Goal: Transaction & Acquisition: Borrow product/service

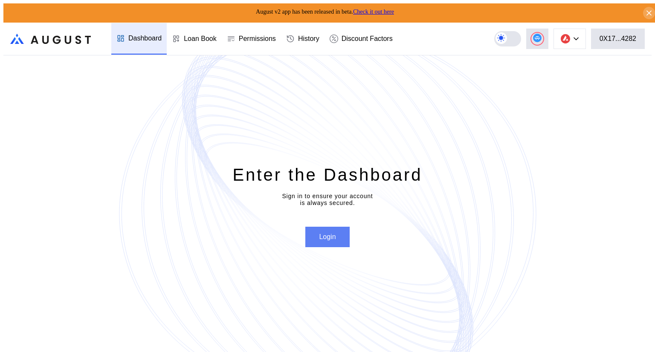
click at [329, 236] on button "Login" at bounding box center [327, 237] width 44 height 20
click at [511, 300] on div "Enter the Dashboard Sign in to ensure your account is always secured. Login" at bounding box center [327, 205] width 648 height 300
click at [563, 142] on div "Enter the Dashboard Sign in to ensure your account is always secured. Login" at bounding box center [327, 205] width 648 height 300
click at [621, 36] on div "0X17...4282" at bounding box center [618, 39] width 37 height 8
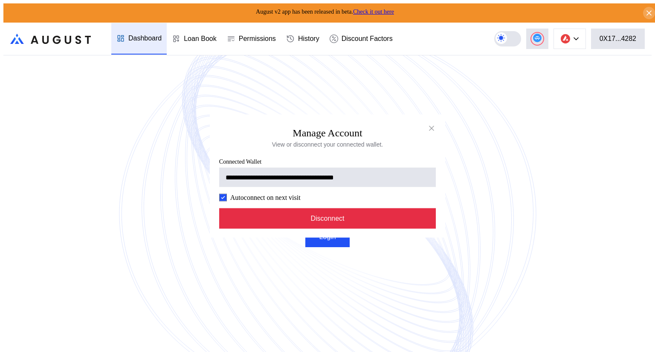
click at [392, 223] on button "Disconnect" at bounding box center [327, 219] width 217 height 20
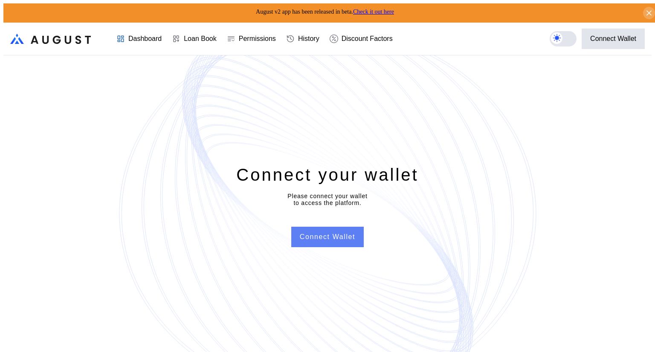
click at [348, 235] on button "Connect Wallet" at bounding box center [327, 237] width 73 height 20
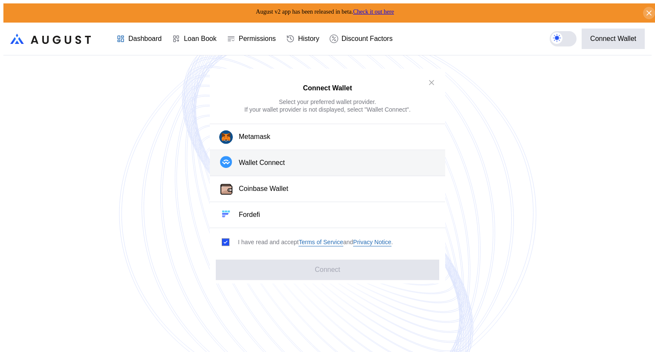
click at [300, 166] on button "Wallet Connect" at bounding box center [327, 163] width 235 height 26
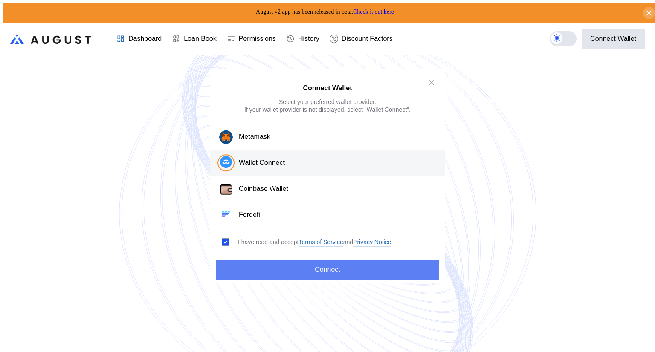
click at [350, 267] on button "Connect" at bounding box center [327, 270] width 223 height 20
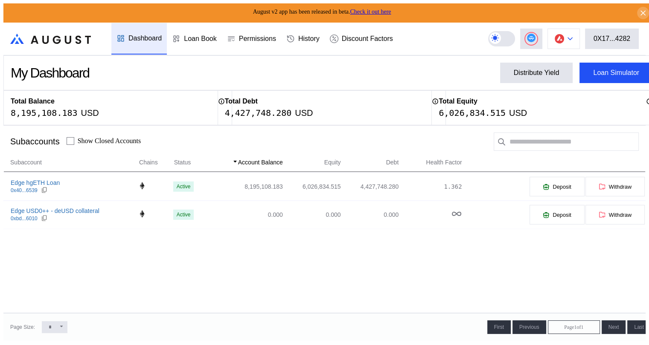
click at [572, 37] on icon at bounding box center [569, 38] width 5 height 3
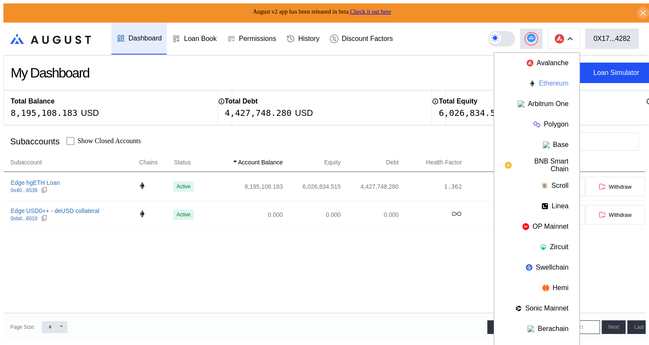
click at [551, 80] on button "Ethereum" at bounding box center [536, 83] width 85 height 20
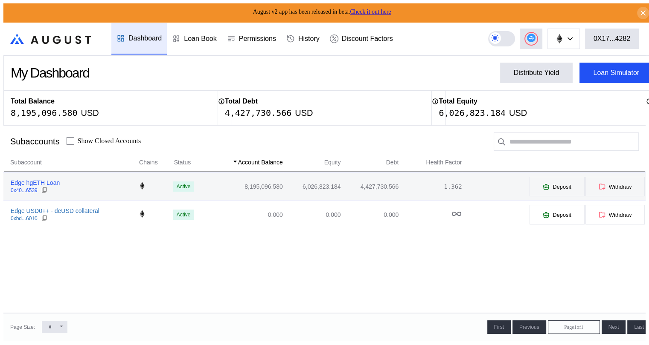
click at [20, 182] on div "Edge hgETH Loan" at bounding box center [35, 183] width 49 height 8
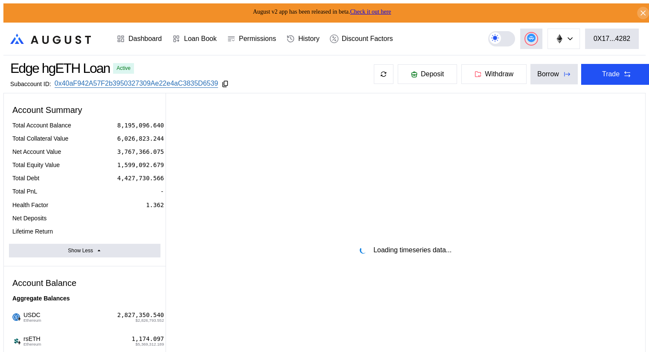
select select "*"
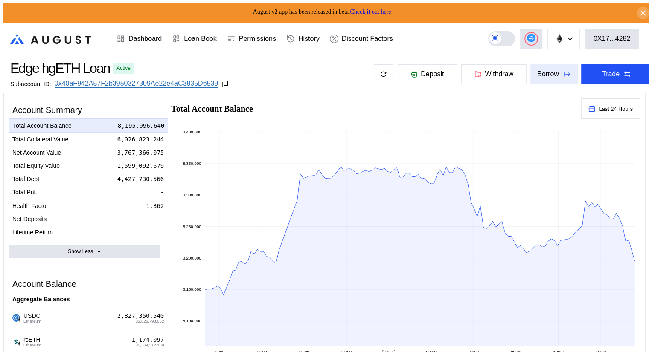
click at [546, 73] on div "Borrow" at bounding box center [548, 74] width 22 height 8
click at [55, 37] on icon at bounding box center [57, 40] width 8 height 8
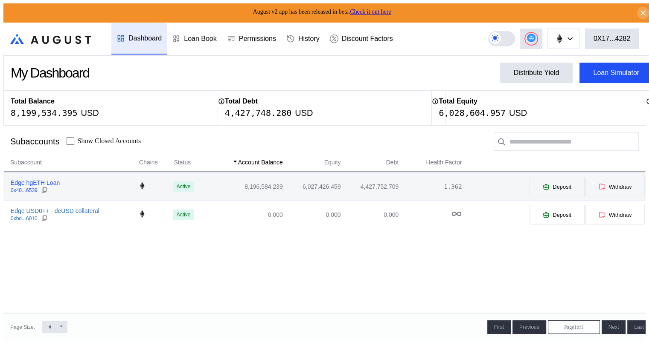
click at [26, 184] on div "Edge hgETH Loan" at bounding box center [35, 183] width 49 height 8
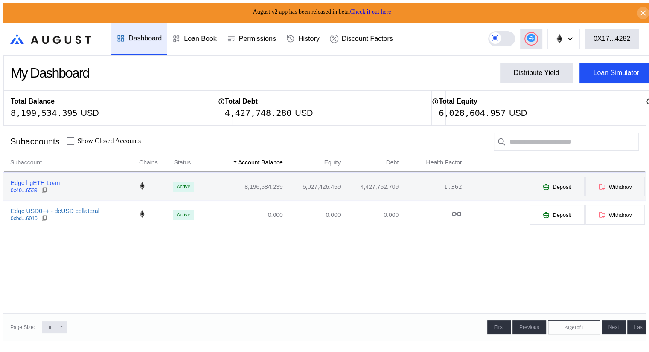
select select "*"
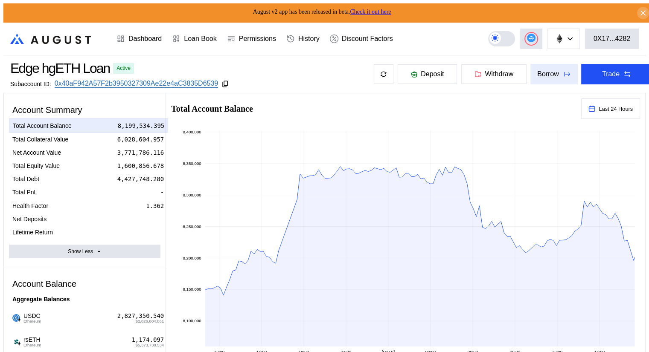
click at [540, 72] on div "Borrow" at bounding box center [548, 74] width 22 height 8
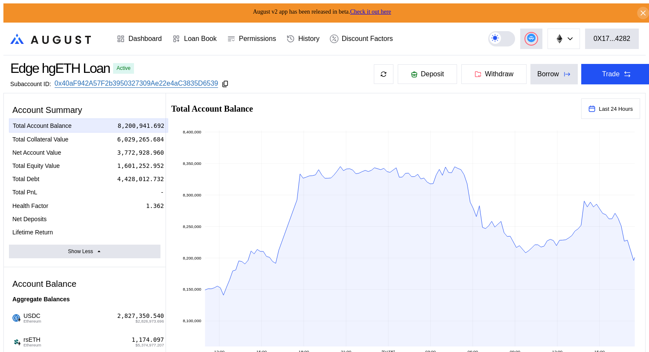
type input "**********"
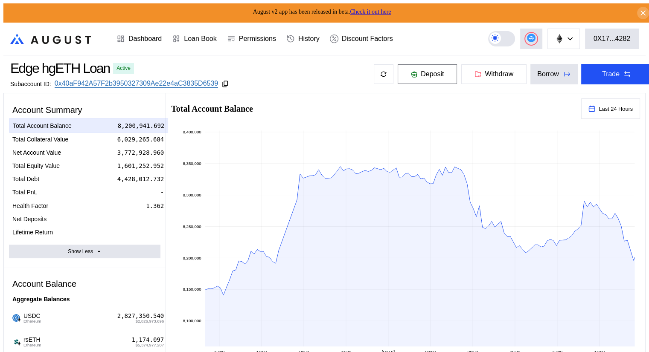
click at [421, 75] on span "Deposit" at bounding box center [432, 74] width 23 height 8
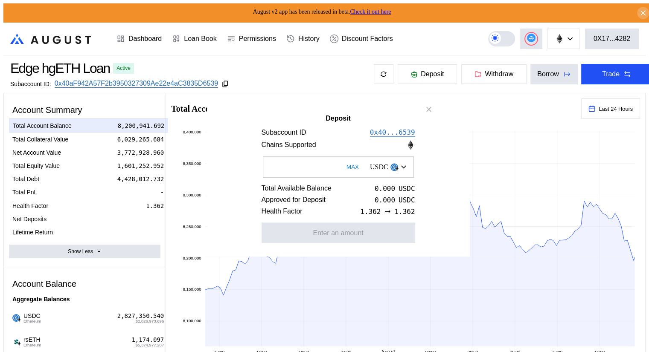
click at [344, 166] on button "MAX" at bounding box center [352, 167] width 17 height 20
type input "***"
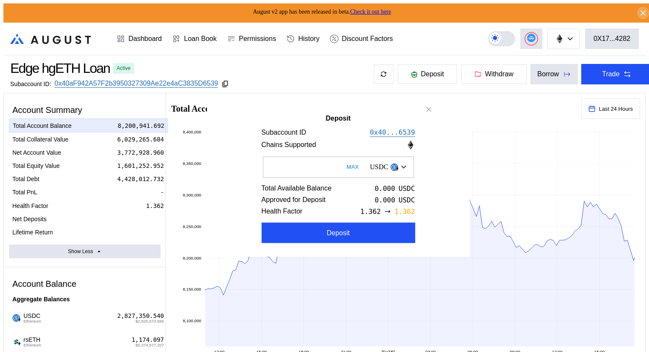
click at [344, 165] on button "MAX" at bounding box center [352, 167] width 17 height 20
click at [427, 107] on icon "close modal" at bounding box center [428, 109] width 9 height 9
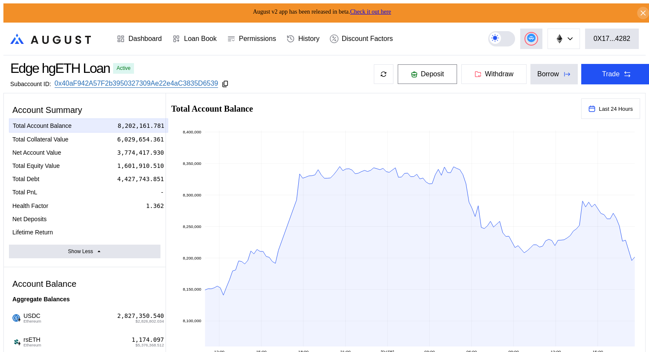
click at [421, 74] on span "Deposit" at bounding box center [432, 74] width 23 height 8
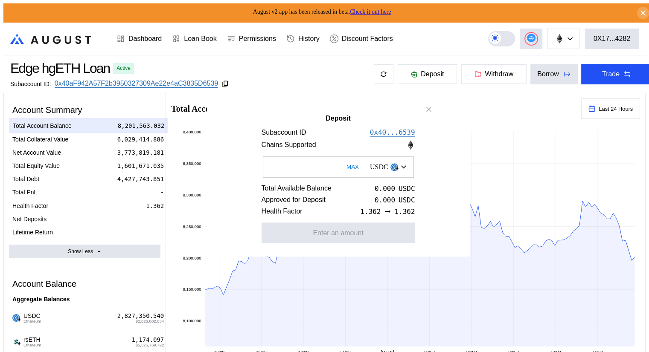
click at [344, 168] on button "MAX" at bounding box center [352, 167] width 17 height 20
type input "***"
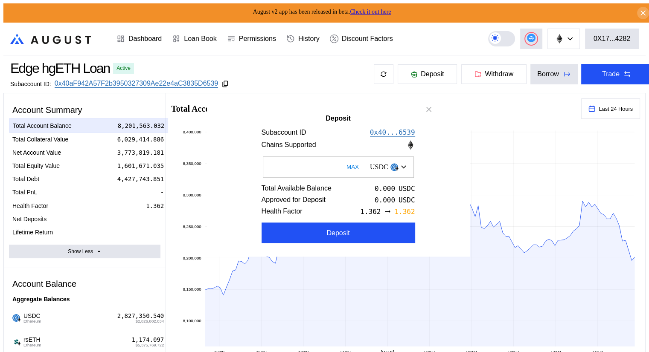
click at [344, 166] on button "MAX" at bounding box center [352, 167] width 17 height 20
click at [427, 107] on icon "close modal" at bounding box center [429, 109] width 4 height 4
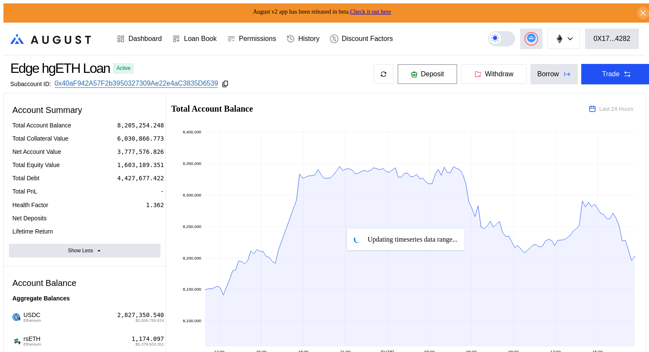
click at [421, 74] on span "Deposit" at bounding box center [432, 74] width 23 height 8
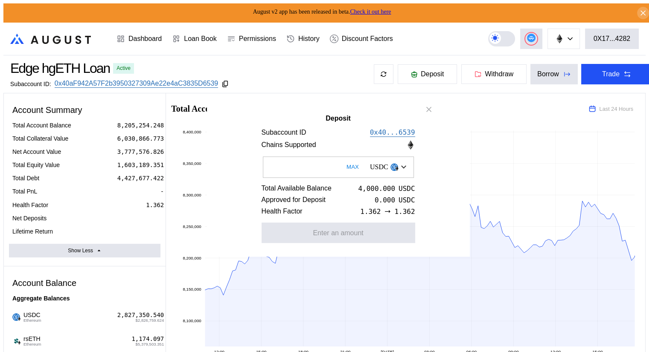
click at [344, 165] on button "MAX" at bounding box center [352, 167] width 17 height 20
type input "******"
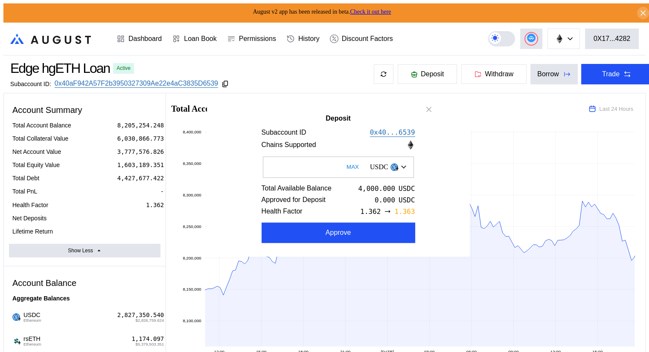
click at [252, 101] on div "Deposit Subaccount ID 0x40...6539 Chains Supported ****** MAX USDC Total Availa…" at bounding box center [338, 176] width 263 height 161
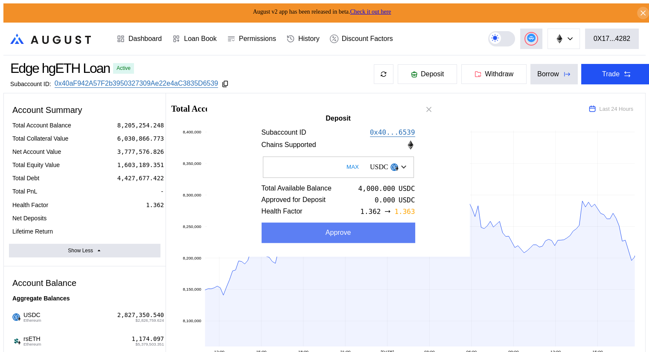
click at [334, 237] on button "Approve" at bounding box center [338, 233] width 154 height 20
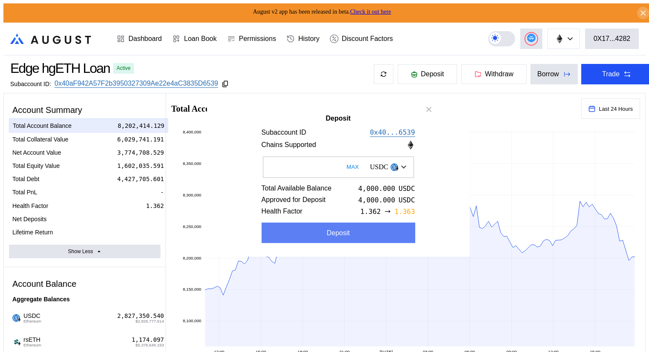
click at [345, 234] on button "Deposit" at bounding box center [338, 233] width 154 height 20
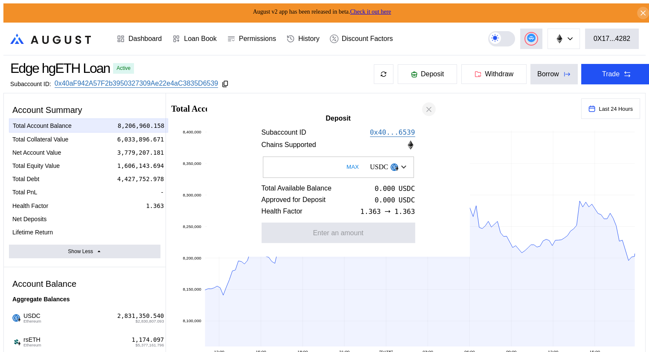
click at [427, 107] on icon "close modal" at bounding box center [429, 109] width 4 height 4
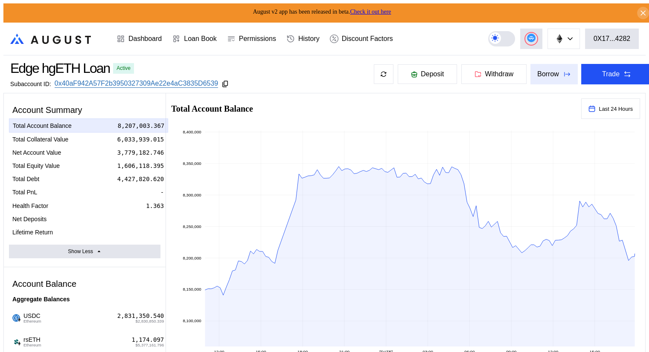
click at [537, 73] on div "Borrow" at bounding box center [548, 74] width 22 height 8
type input "**********"
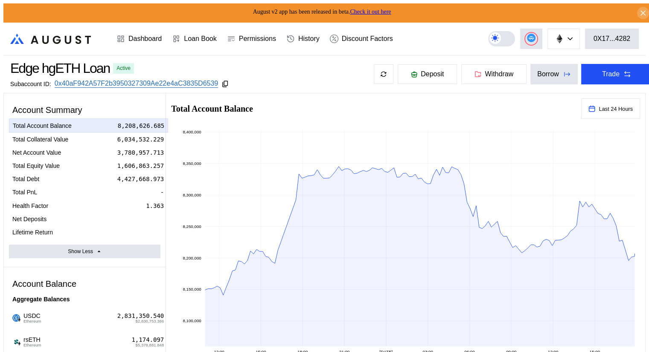
click at [229, 81] on icon at bounding box center [225, 84] width 8 height 8
click at [548, 72] on button "Borrow" at bounding box center [553, 74] width 47 height 20
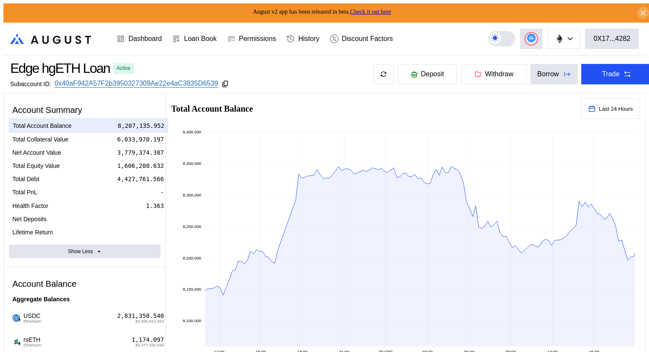
type input "**********"
click at [56, 35] on icon ".cls-1 { fill: url(#radial-gradient); } .cls-1, .cls-2 { stroke-width: 0px; } .…" at bounding box center [50, 39] width 81 height 10
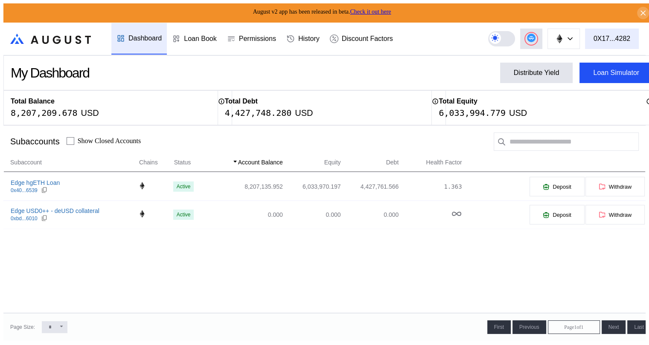
click at [612, 35] on div "0X17...4282" at bounding box center [611, 39] width 37 height 8
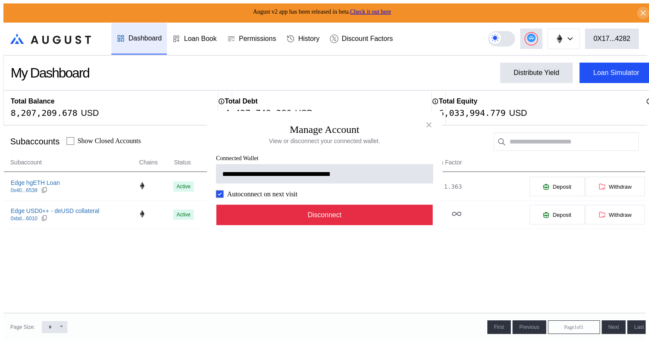
click at [333, 218] on button "Disconnect" at bounding box center [324, 215] width 217 height 20
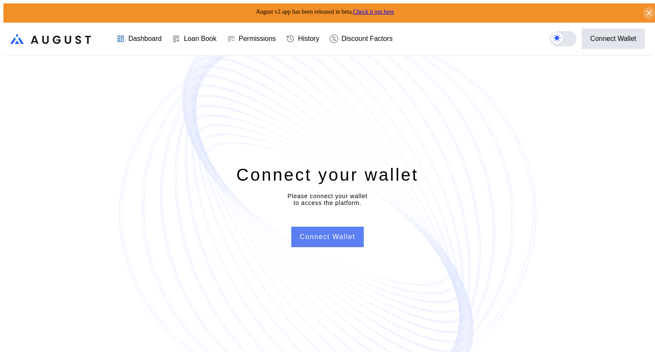
click at [332, 235] on button "Connect Wallet" at bounding box center [327, 237] width 73 height 20
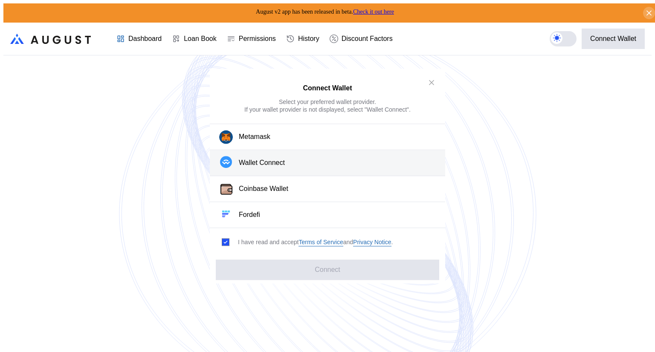
click at [304, 165] on button "Wallet Connect" at bounding box center [327, 163] width 235 height 26
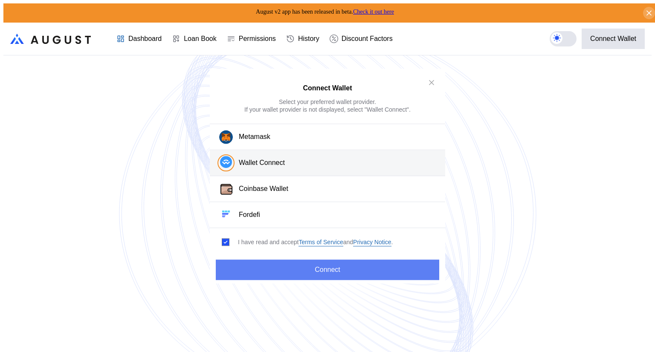
click at [341, 268] on button "Connect" at bounding box center [327, 270] width 223 height 20
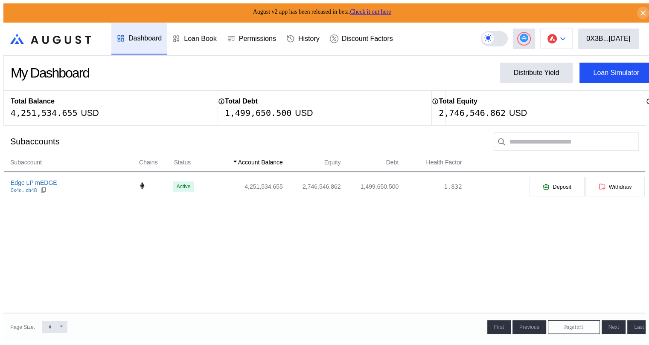
click at [565, 38] on icon at bounding box center [562, 39] width 4 height 2
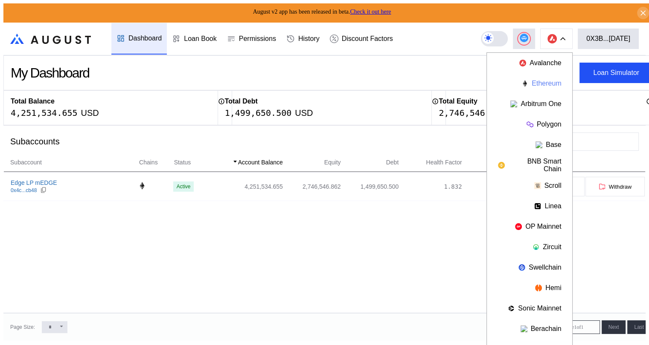
click at [555, 80] on button "Ethereum" at bounding box center [529, 83] width 85 height 20
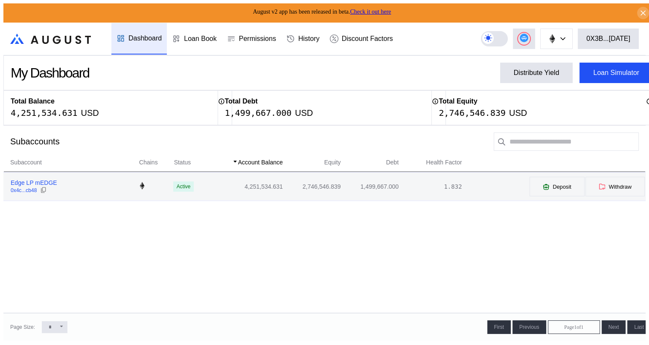
click at [34, 181] on div "Edge LP mEDGE" at bounding box center [34, 183] width 46 height 8
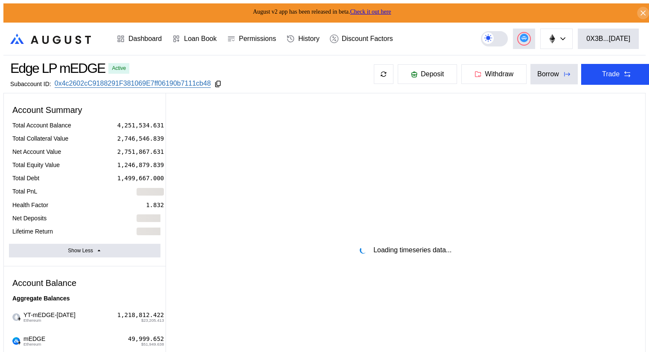
select select "*"
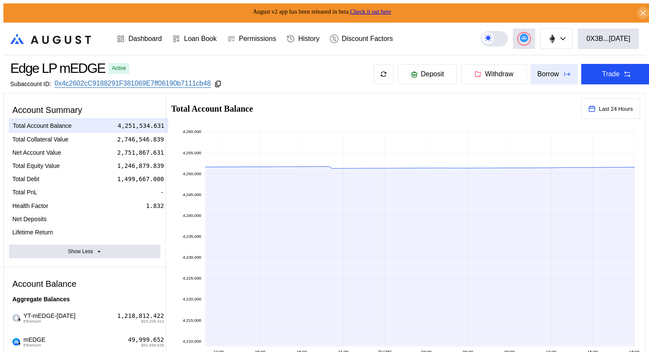
click at [548, 74] on div "Borrow" at bounding box center [548, 74] width 22 height 8
type input "**********"
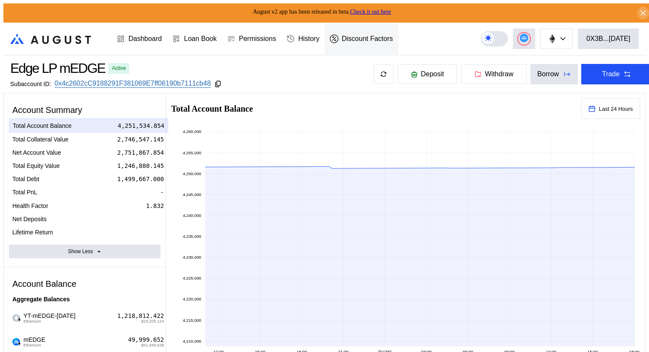
click at [421, 73] on span "Deposit" at bounding box center [432, 74] width 23 height 8
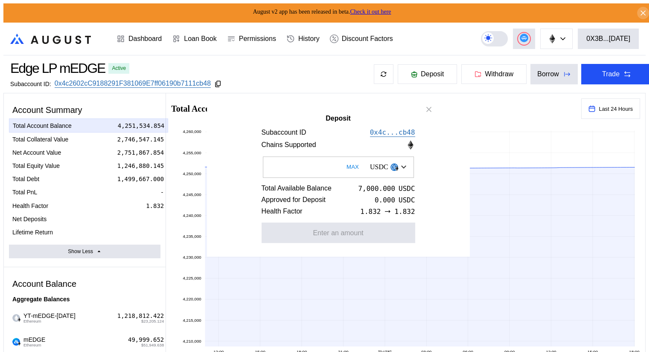
click at [344, 163] on button "MAX" at bounding box center [352, 167] width 17 height 20
type input "******"
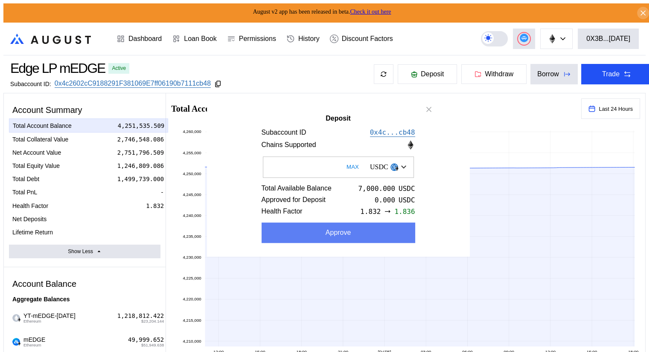
click at [336, 234] on button "Approve" at bounding box center [338, 233] width 154 height 20
click at [347, 233] on button "Deposit" at bounding box center [338, 233] width 154 height 20
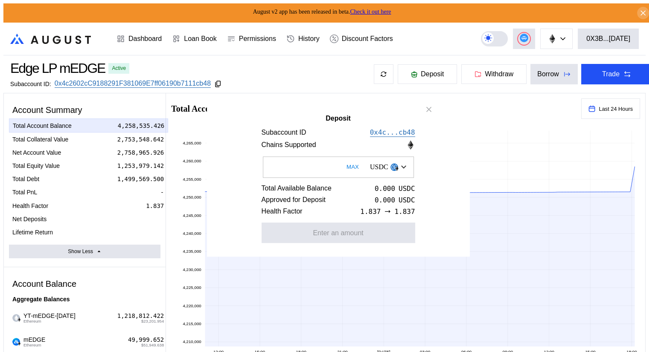
click at [428, 108] on icon "close modal" at bounding box center [428, 109] width 9 height 9
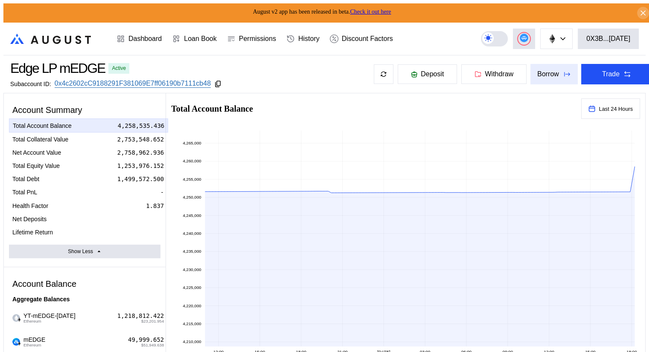
click at [537, 73] on div "Borrow" at bounding box center [548, 74] width 22 height 8
type input "**********"
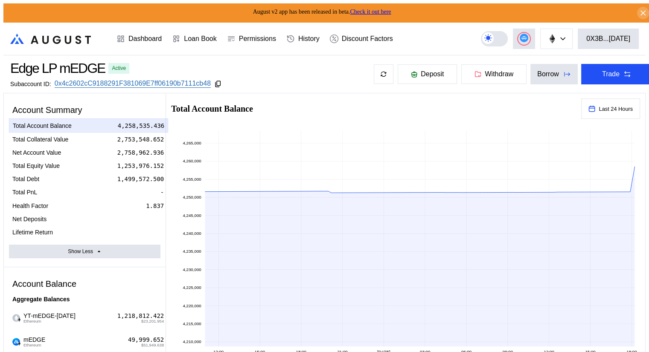
click at [216, 81] on icon at bounding box center [218, 84] width 8 height 8
click at [71, 35] on icon ".cls-1 { fill: url(#radial-gradient); } .cls-1, .cls-2 { stroke-width: 0px; } .…" at bounding box center [50, 39] width 81 height 10
